Goal: Task Accomplishment & Management: Manage account settings

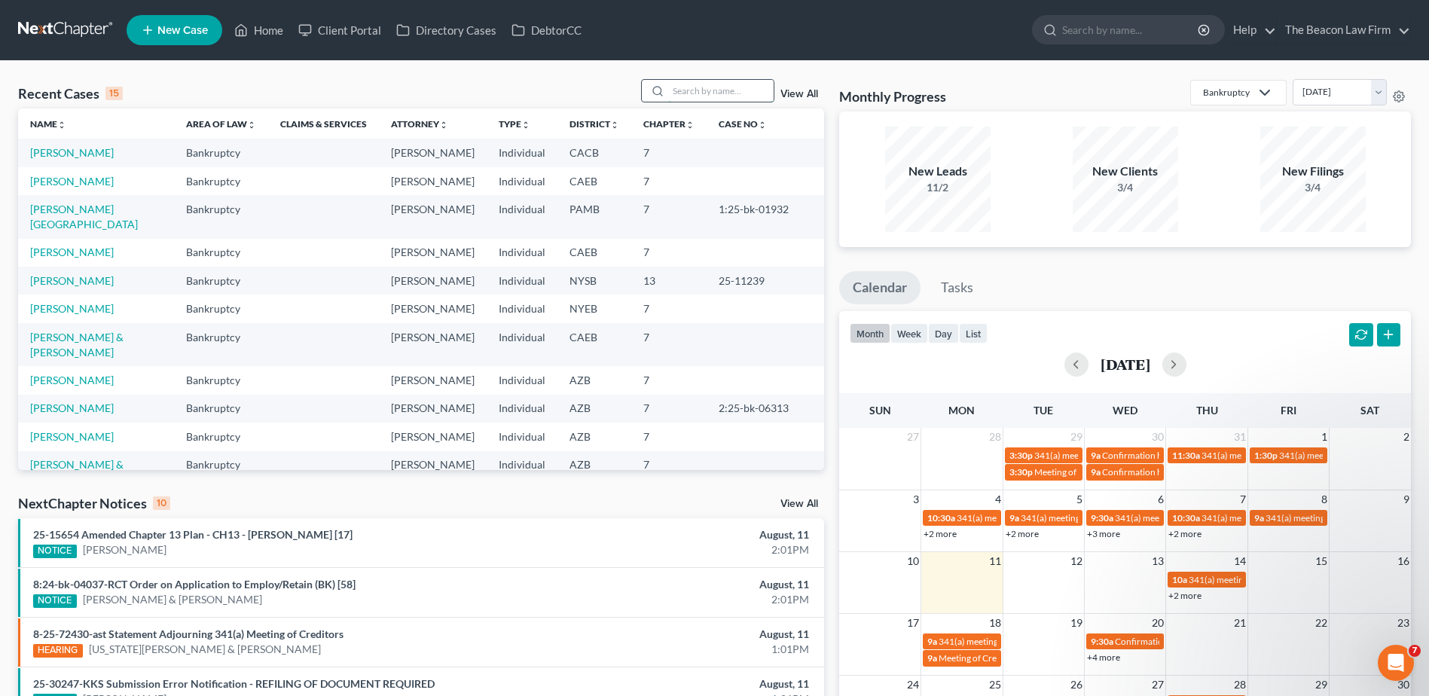
click at [742, 88] on input "search" at bounding box center [720, 91] width 105 height 22
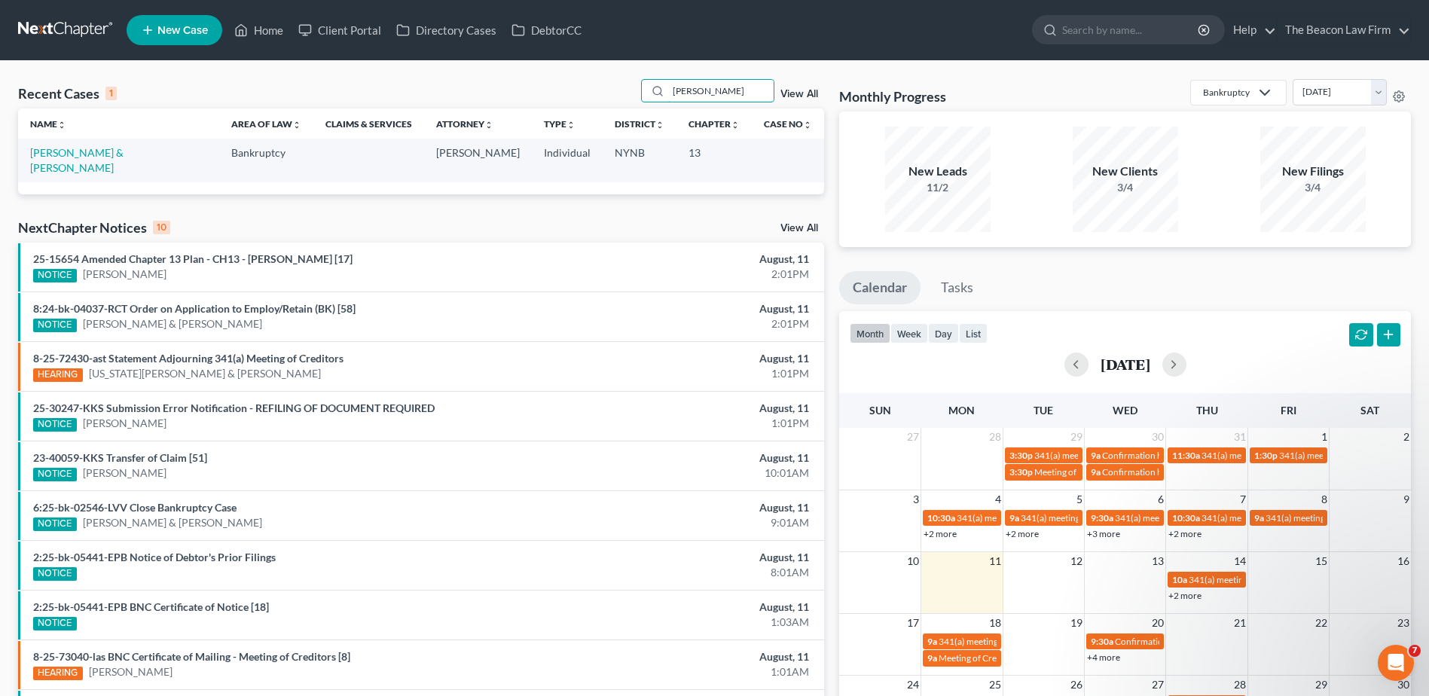
type input "mclean"
click at [1372, 37] on link "The Beacon Law Firm" at bounding box center [1344, 30] width 133 height 27
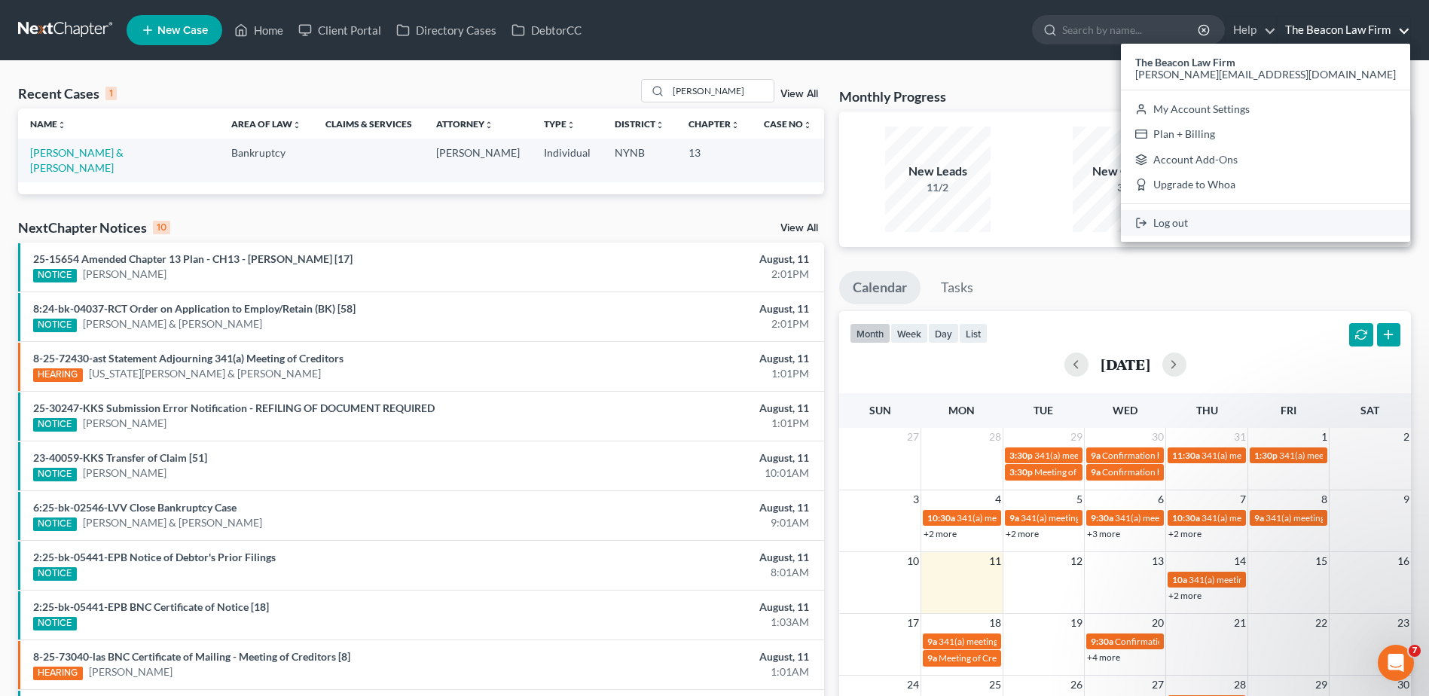
click at [1145, 225] on polyline at bounding box center [1144, 223] width 2 height 5
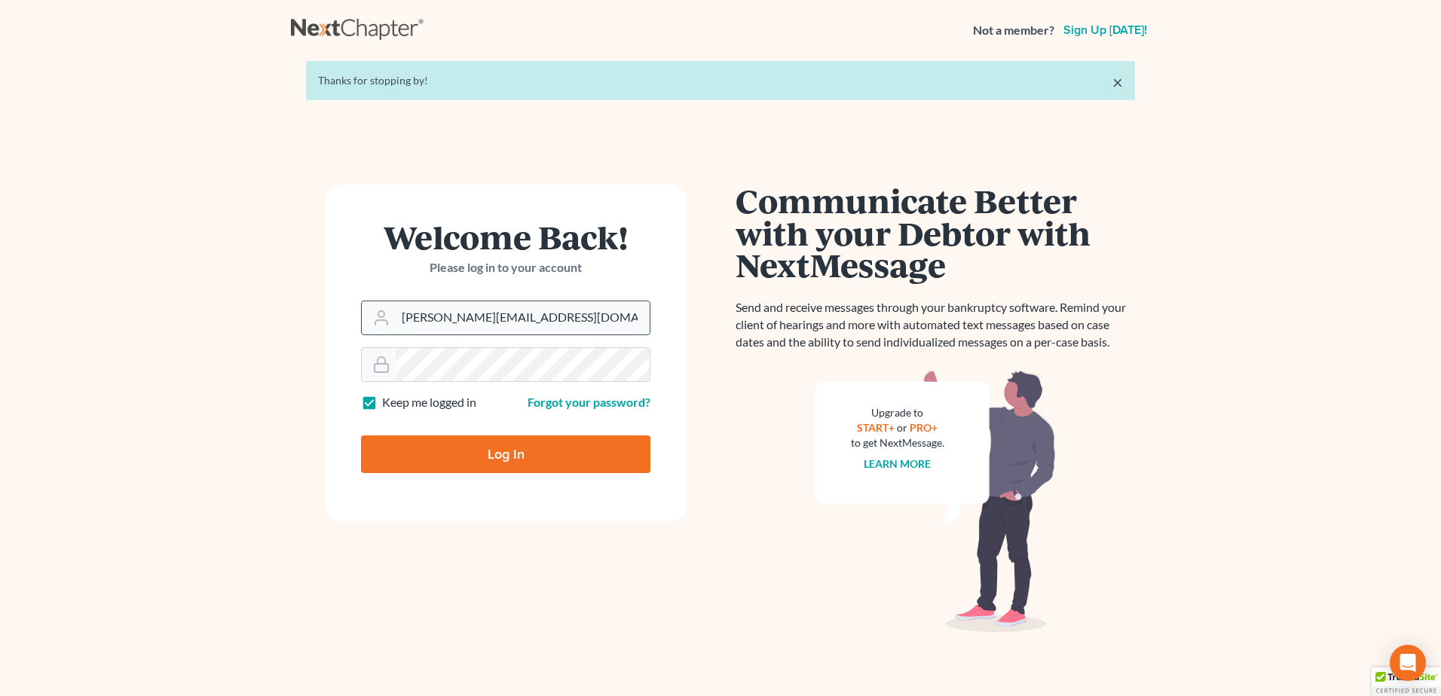
click at [492, 318] on input "[PERSON_NAME][EMAIL_ADDRESS][DOMAIN_NAME]" at bounding box center [523, 317] width 254 height 33
type input "[EMAIL_ADDRESS][DOMAIN_NAME]"
click at [473, 447] on input "Log In" at bounding box center [505, 454] width 289 height 38
type input "Thinking..."
